Goal: Task Accomplishment & Management: Manage account settings

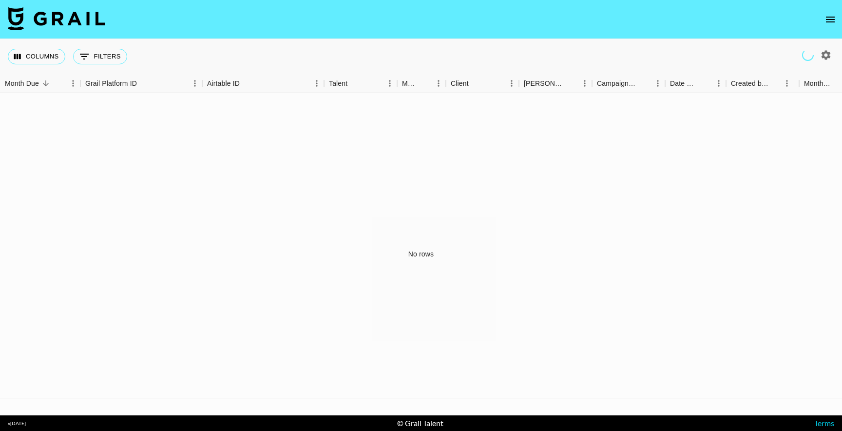
click at [823, 23] on button "open drawer" at bounding box center [829, 19] width 19 height 19
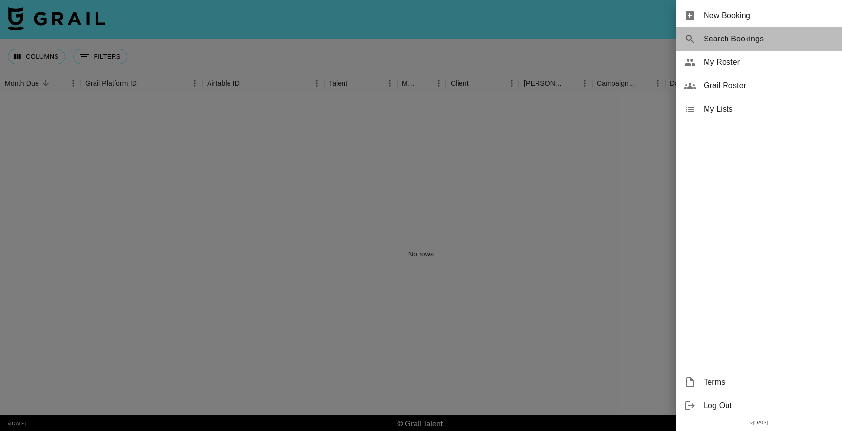
click at [731, 34] on span "Search Bookings" at bounding box center [768, 39] width 131 height 12
select select "id"
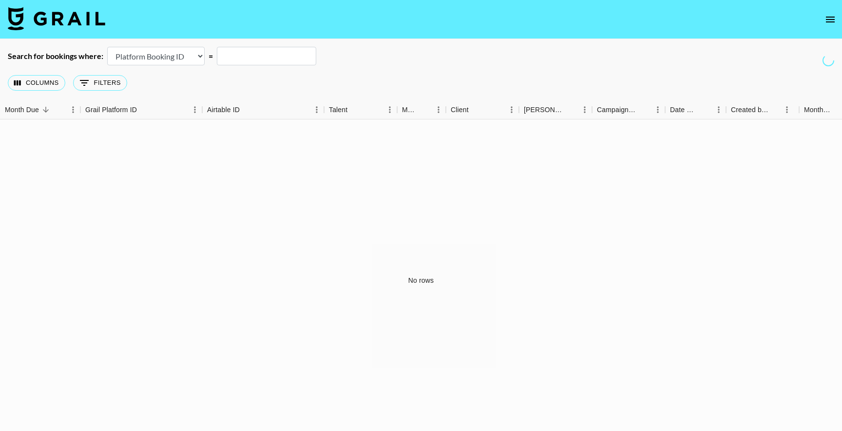
click at [837, 24] on button "open drawer" at bounding box center [829, 19] width 19 height 19
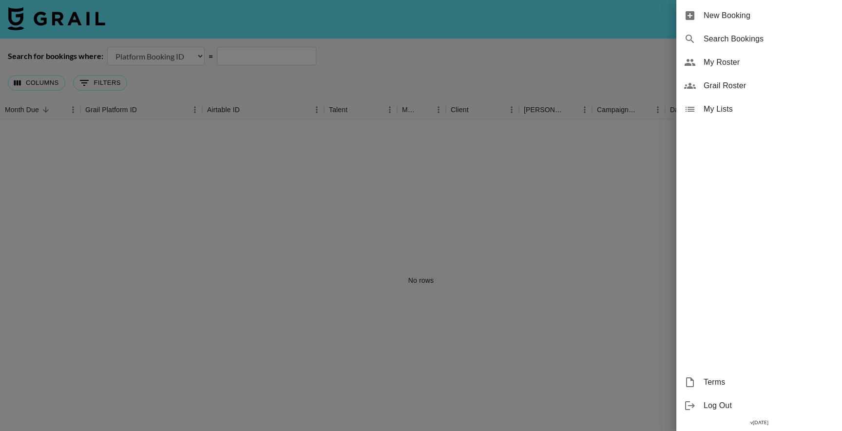
click at [730, 89] on span "Grail Roster" at bounding box center [768, 86] width 131 height 12
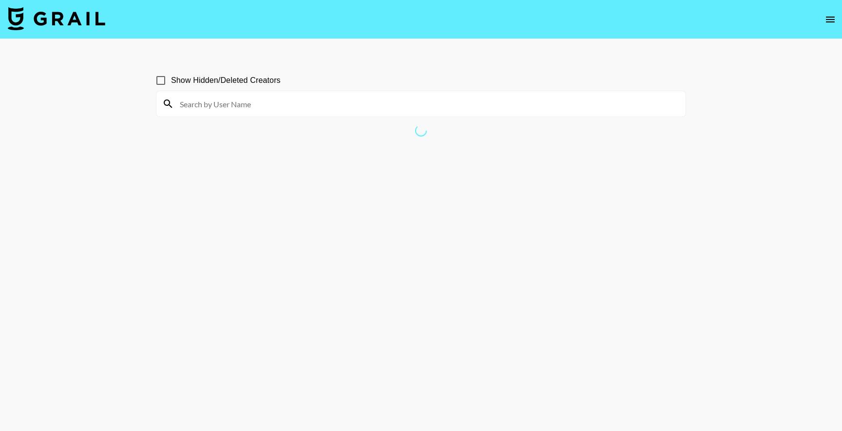
click at [353, 102] on input at bounding box center [427, 104] width 506 height 16
type input "grayskit"
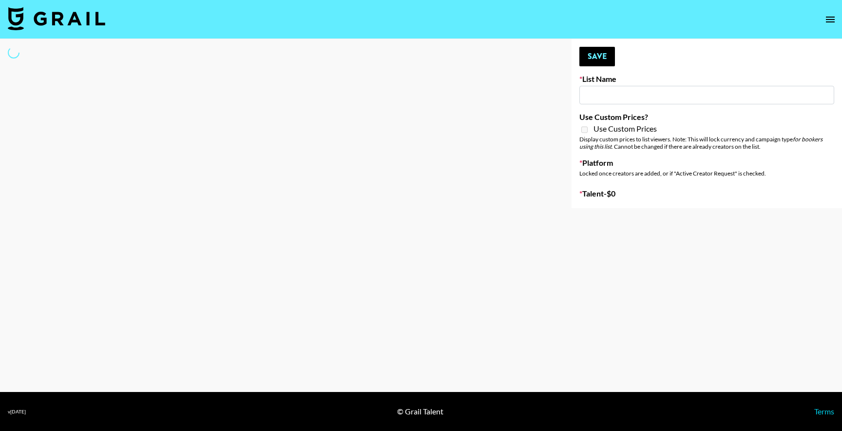
type input "Deebaby Song Promo"
select select "Song"
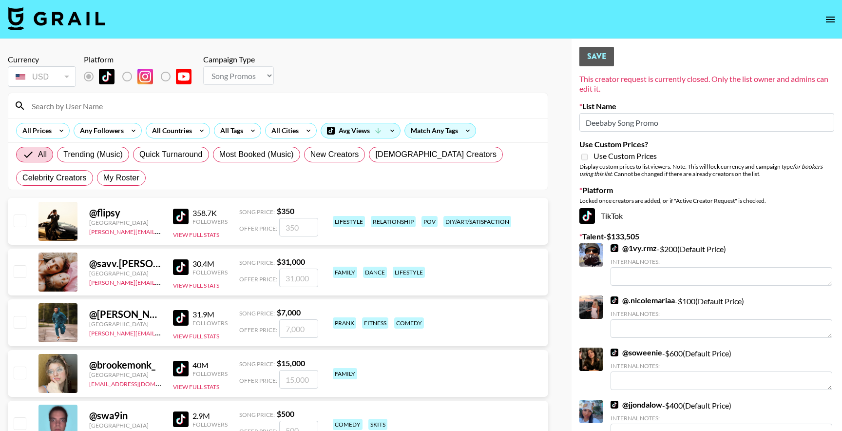
click at [146, 97] on div at bounding box center [277, 105] width 539 height 25
click at [144, 109] on input at bounding box center [284, 106] width 516 height 16
type input "["
click at [141, 111] on input "[" at bounding box center [284, 106] width 516 height 16
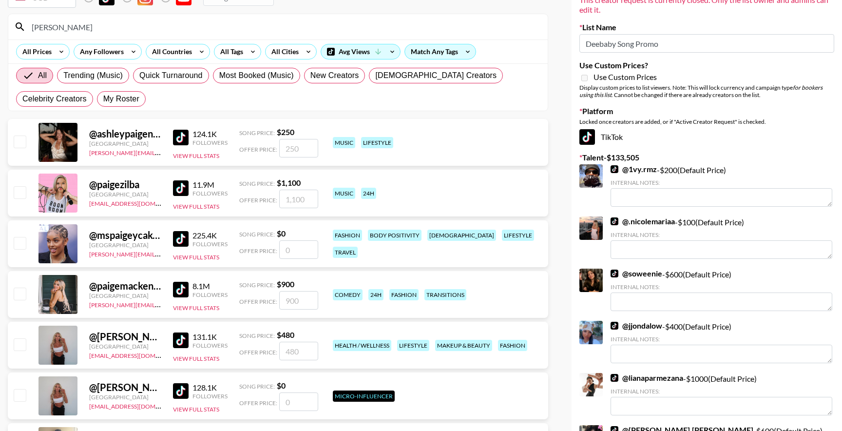
scroll to position [105, 0]
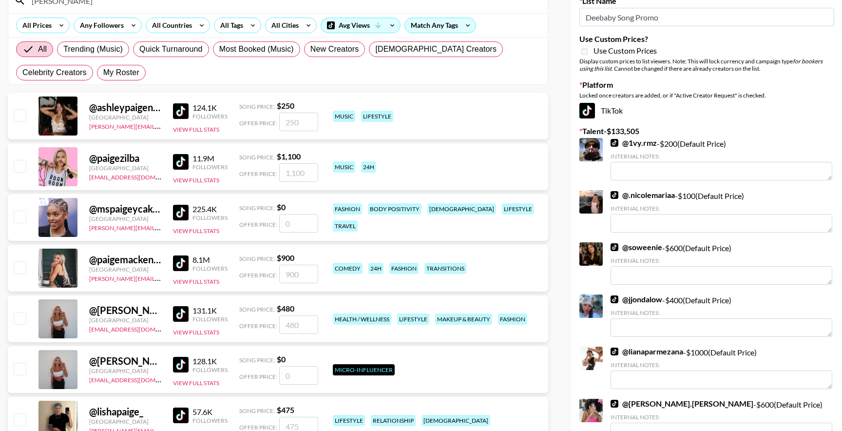
type input "[PERSON_NAME]"
click at [23, 318] on input "checkbox" at bounding box center [20, 318] width 12 height 12
checkbox input "true"
type input "480"
